Goal: Check status: Check status

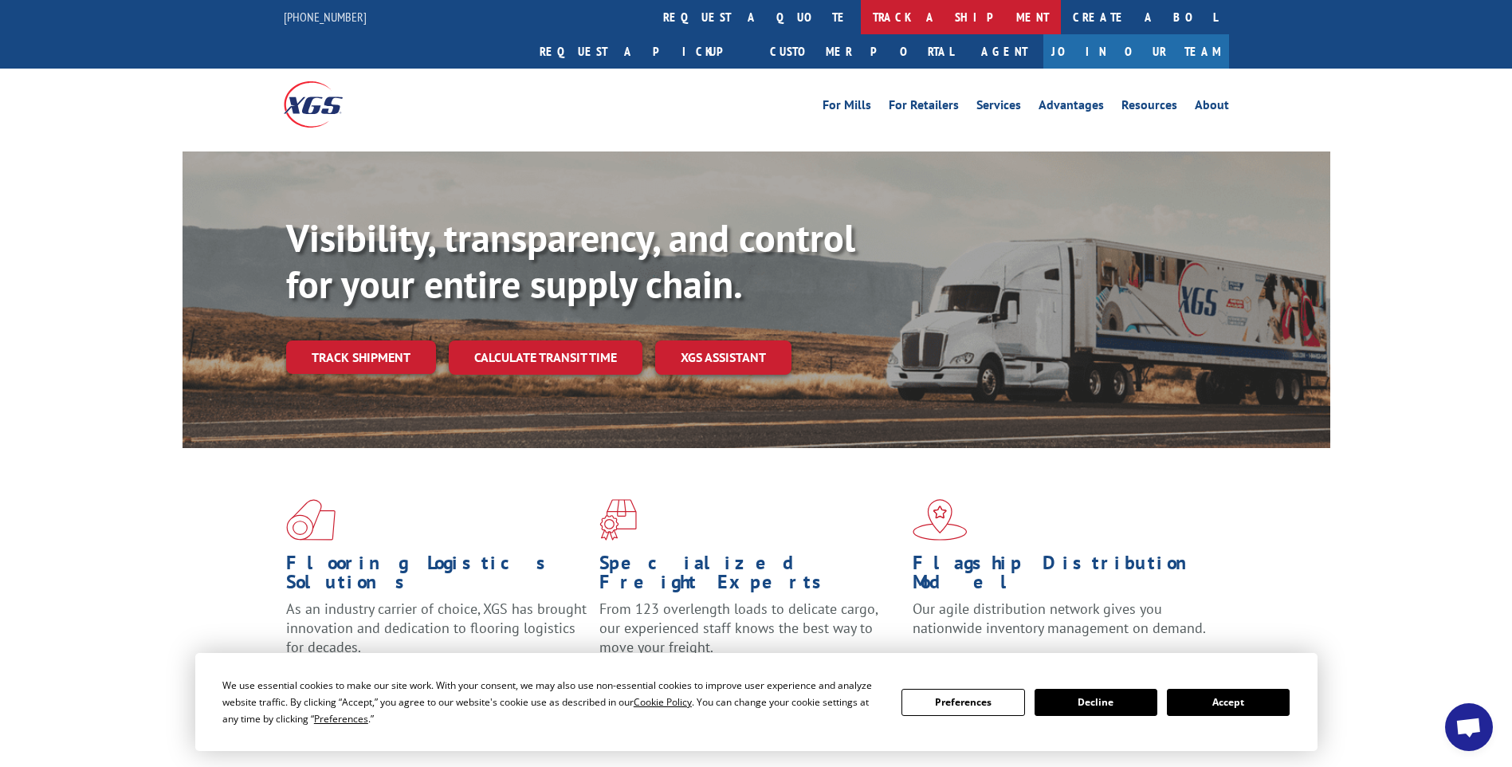
click at [861, 2] on link "track a shipment" at bounding box center [961, 17] width 200 height 34
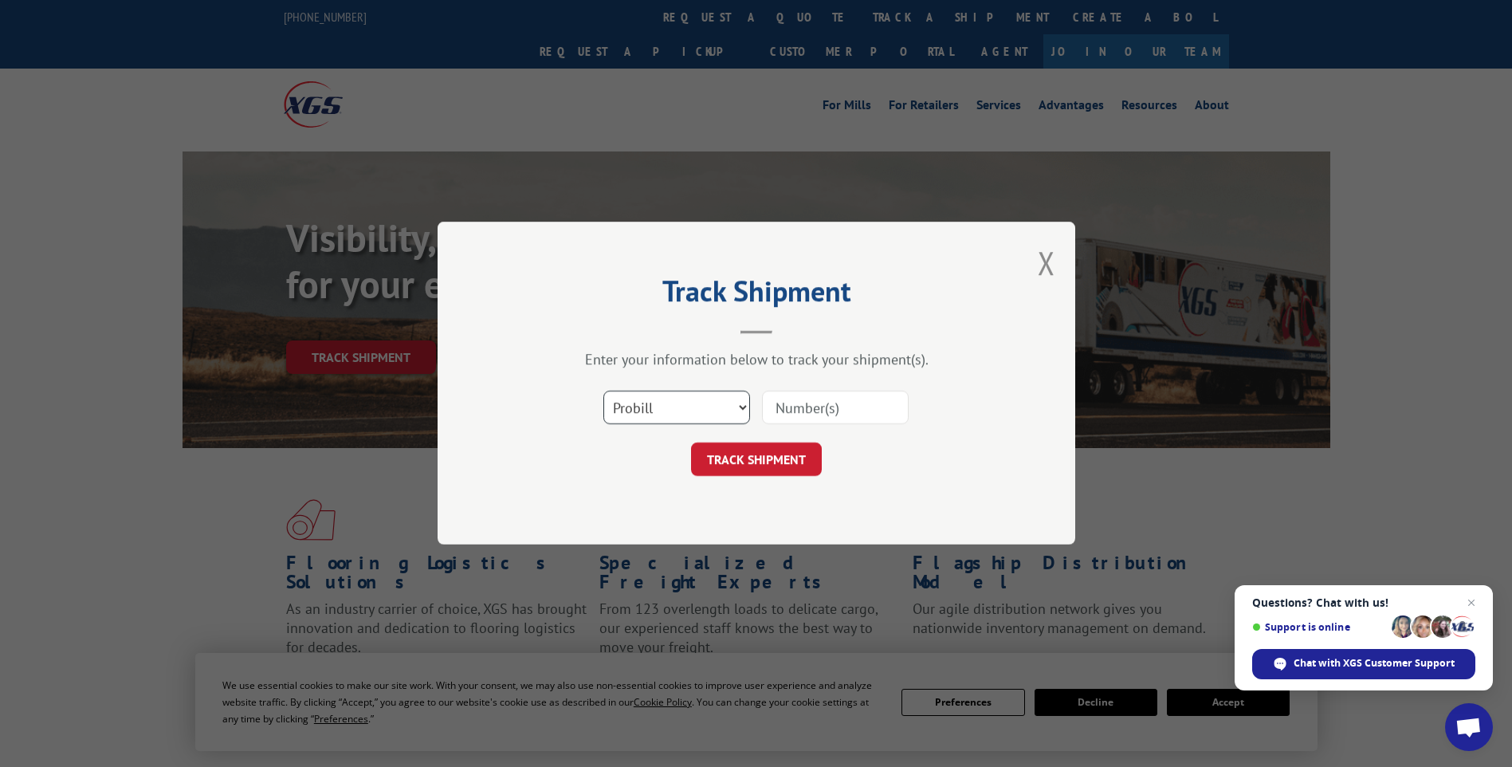
click at [700, 402] on select "Select category... Probill BOL PO" at bounding box center [676, 407] width 147 height 33
select select "bol"
click at [603, 391] on select "Select category... Probill BOL PO" at bounding box center [676, 407] width 147 height 33
click at [817, 411] on input at bounding box center [835, 407] width 147 height 33
type input "6200037669"
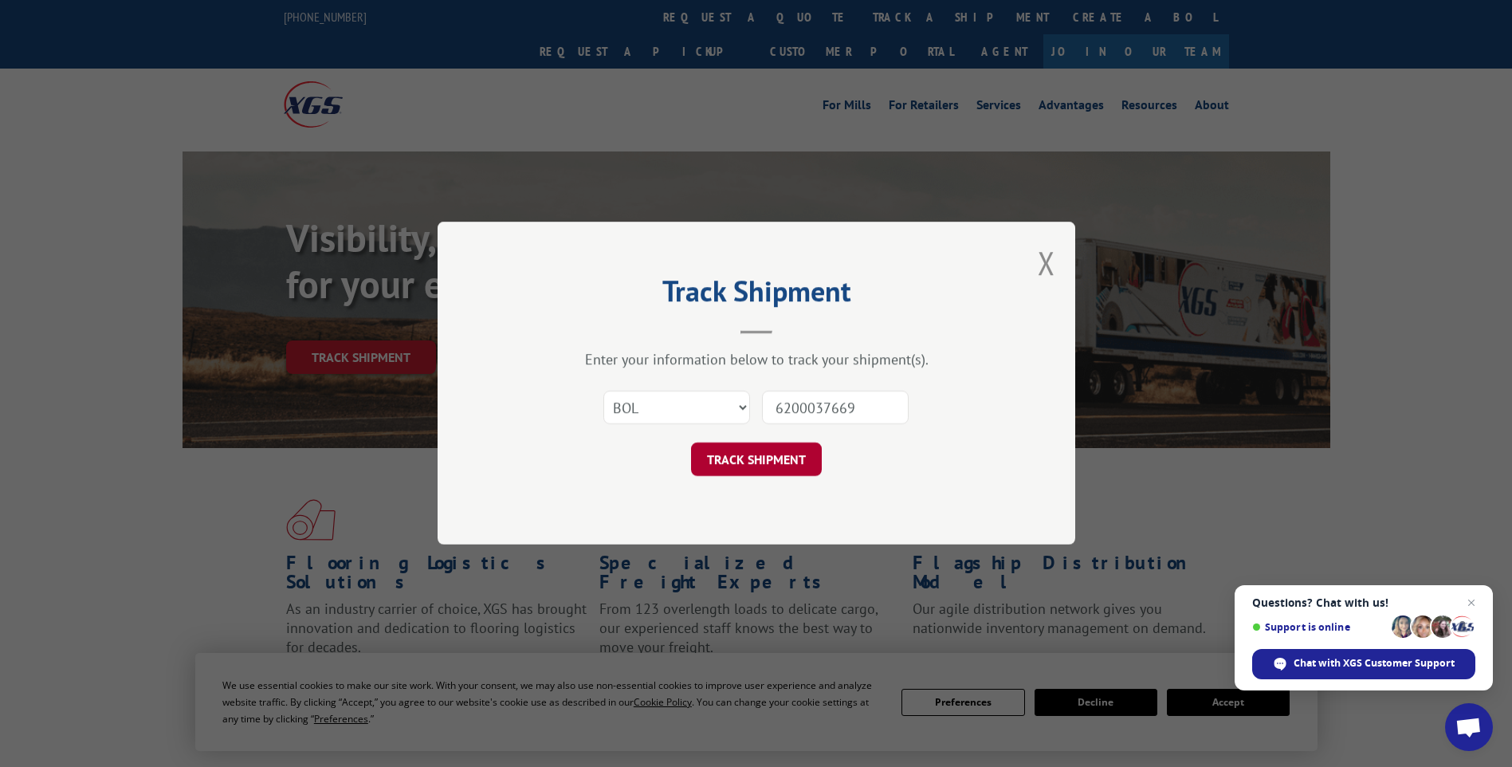
click at [768, 461] on button "TRACK SHIPMENT" at bounding box center [756, 459] width 131 height 33
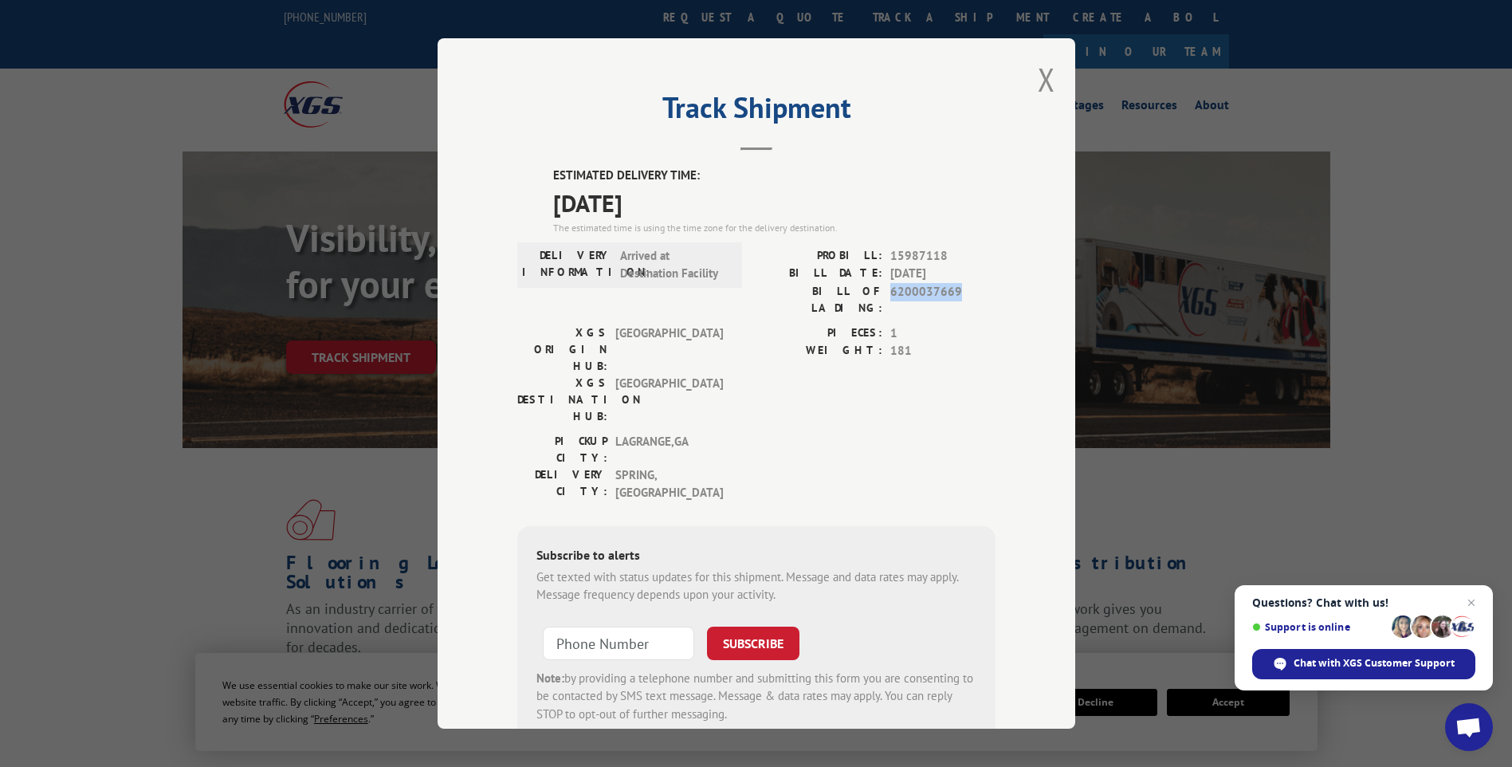
drag, startPoint x: 956, startPoint y: 286, endPoint x: 885, endPoint y: 292, distance: 70.4
click at [890, 292] on span "6200037669" at bounding box center [942, 299] width 105 height 33
copy span "6200037669"
click at [1038, 80] on button "Close modal" at bounding box center [1047, 79] width 18 height 42
